Goal: Task Accomplishment & Management: Manage account settings

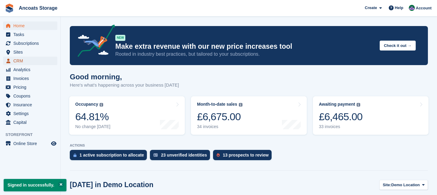
click at [25, 61] on span "CRM" at bounding box center [31, 61] width 36 height 8
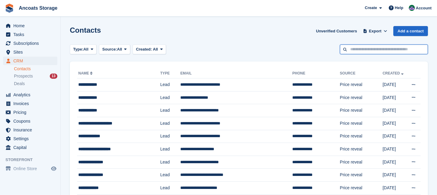
click at [366, 48] on input "text" at bounding box center [384, 50] width 88 height 10
type input "*****"
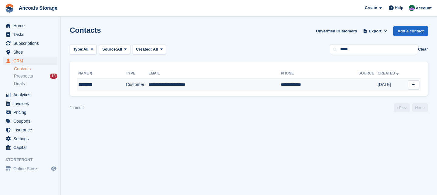
click at [184, 84] on td "**********" at bounding box center [214, 85] width 132 height 13
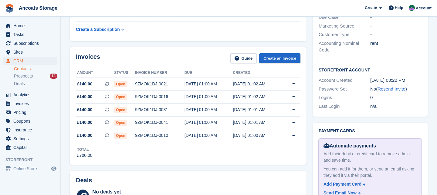
scroll to position [198, 0]
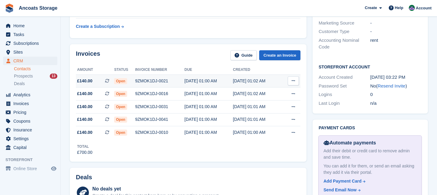
click at [123, 82] on span "Open" at bounding box center [120, 81] width 13 height 6
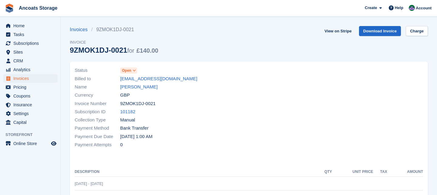
click at [134, 71] on icon at bounding box center [134, 71] width 3 height 4
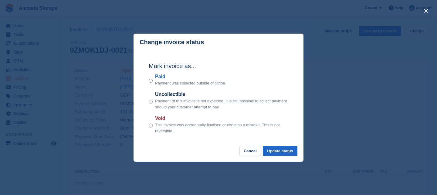
click at [282, 156] on footer "Cancel Update status" at bounding box center [218, 154] width 170 height 16
click at [281, 152] on button "Update status" at bounding box center [280, 151] width 35 height 10
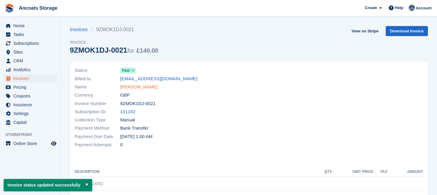
click at [134, 87] on link "[PERSON_NAME]" at bounding box center [138, 87] width 37 height 7
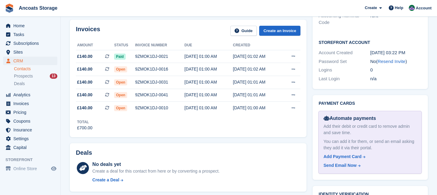
scroll to position [230, 0]
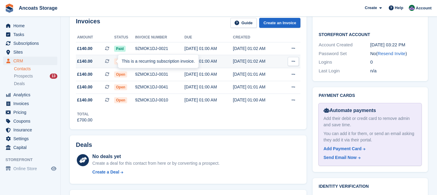
click at [122, 63] on div "This is a recurring subscription invoice." at bounding box center [158, 61] width 80 height 13
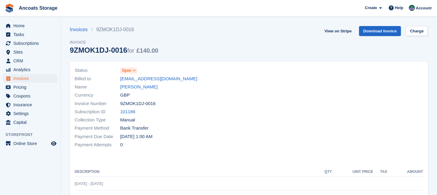
click at [136, 72] on span at bounding box center [134, 70] width 5 height 5
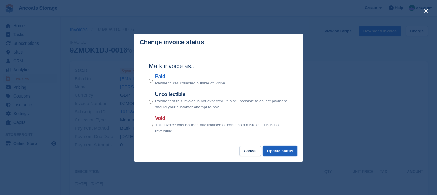
click at [274, 150] on button "Update status" at bounding box center [280, 151] width 35 height 10
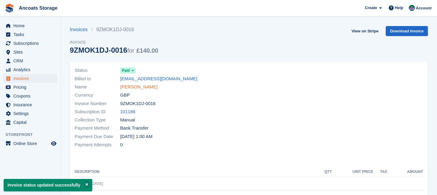
click at [139, 86] on link "[PERSON_NAME]" at bounding box center [138, 87] width 37 height 7
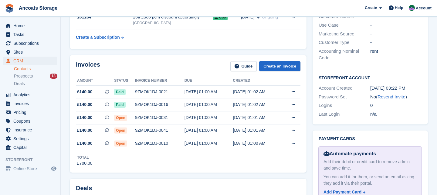
scroll to position [200, 0]
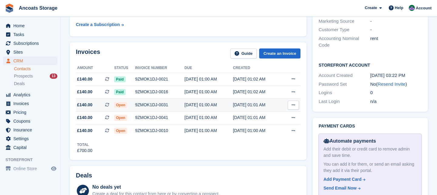
click at [118, 105] on span "Open" at bounding box center [120, 105] width 13 height 6
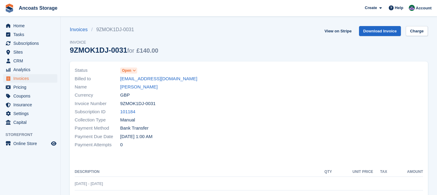
click at [135, 71] on icon at bounding box center [134, 71] width 3 height 4
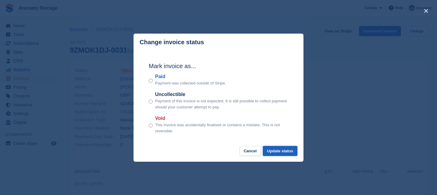
click at [274, 151] on button "Update status" at bounding box center [280, 151] width 35 height 10
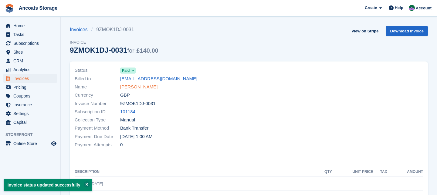
click at [133, 86] on link "[PERSON_NAME]" at bounding box center [138, 87] width 37 height 7
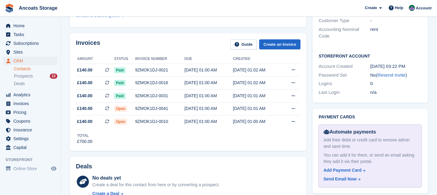
scroll to position [215, 0]
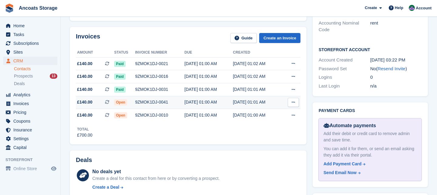
click at [120, 100] on span "Open" at bounding box center [120, 102] width 13 height 6
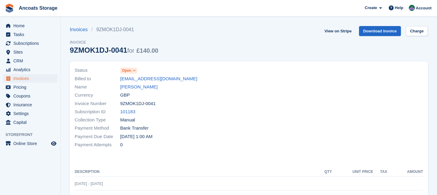
click at [136, 72] on icon at bounding box center [134, 71] width 3 height 4
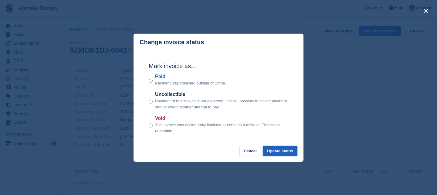
click at [275, 151] on button "Update status" at bounding box center [280, 151] width 35 height 10
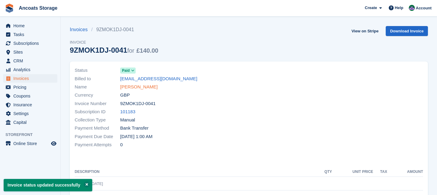
click at [132, 87] on link "[PERSON_NAME]" at bounding box center [138, 87] width 37 height 7
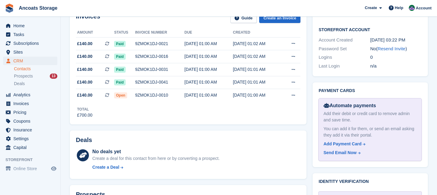
scroll to position [238, 0]
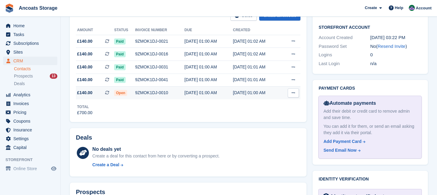
click at [123, 92] on span "Open" at bounding box center [120, 93] width 13 height 6
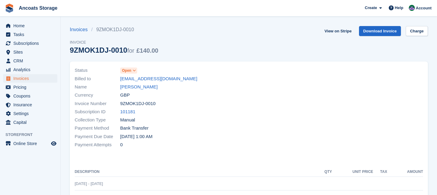
click at [135, 71] on icon at bounding box center [134, 71] width 3 height 4
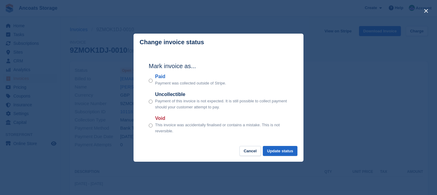
click at [153, 82] on div "Paid Payment was collected outside of Stripe." at bounding box center [219, 79] width 140 height 13
click at [277, 150] on button "Update status" at bounding box center [280, 151] width 35 height 10
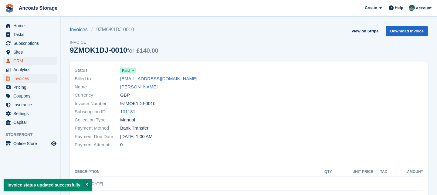
click at [29, 61] on span "CRM" at bounding box center [31, 61] width 36 height 8
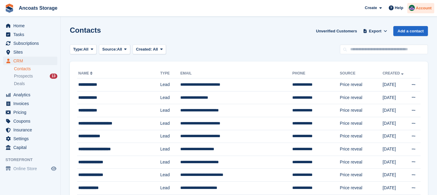
click at [424, 9] on span "Account" at bounding box center [423, 8] width 16 height 6
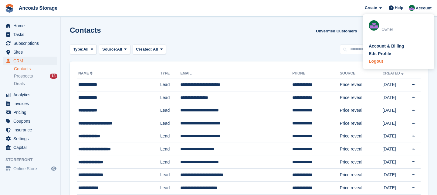
click at [378, 63] on div "Logout" at bounding box center [375, 61] width 14 height 6
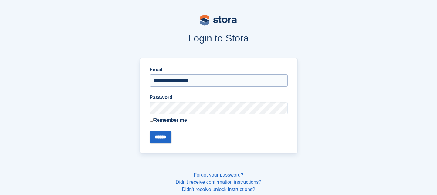
click at [206, 81] on input "**********" at bounding box center [219, 81] width 138 height 12
type input "**********"
click at [167, 136] on input "******" at bounding box center [161, 137] width 22 height 12
